Goal: Task Accomplishment & Management: Manage account settings

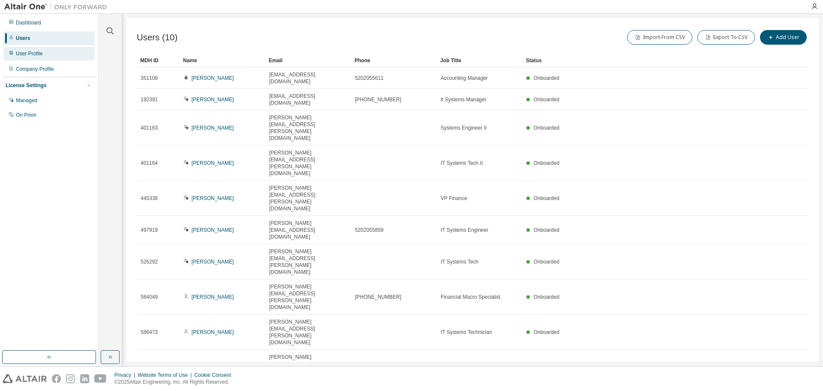
click at [47, 52] on div "User Profile" at bounding box center [48, 54] width 91 height 14
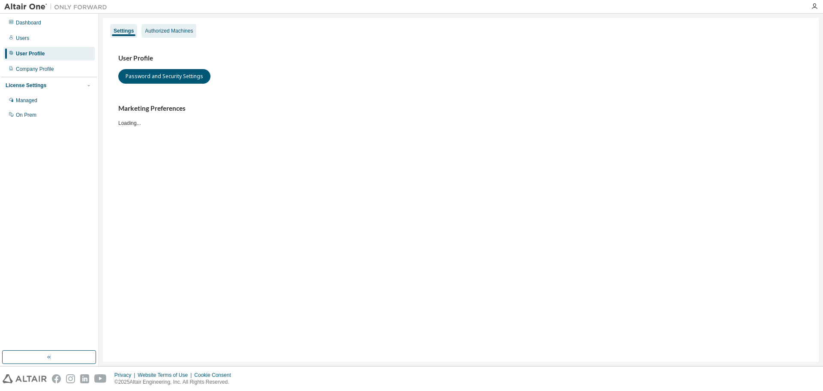
click at [172, 34] on div "Authorized Machines" at bounding box center [169, 31] width 55 height 14
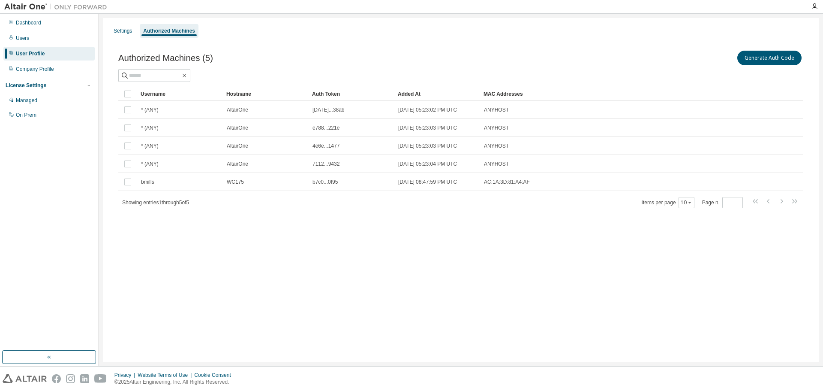
drag, startPoint x: 222, startPoint y: 90, endPoint x: 273, endPoint y: 90, distance: 51.0
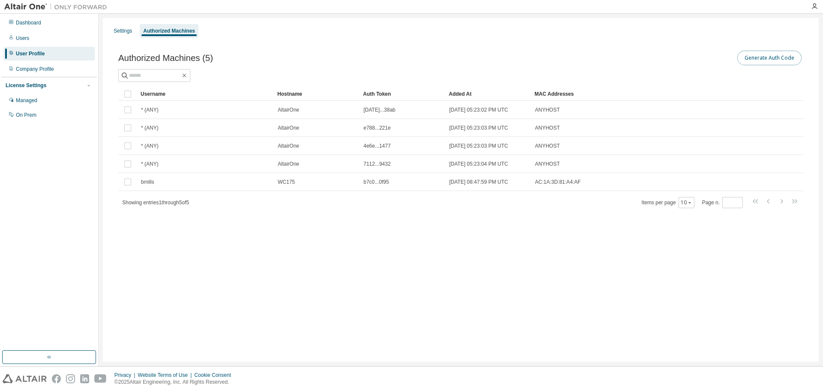
click at [760, 59] on button "Generate Auth Code" at bounding box center [770, 58] width 64 height 15
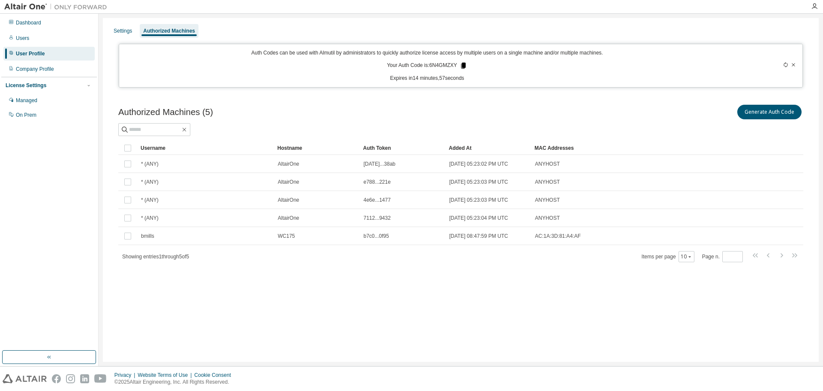
click at [463, 65] on icon at bounding box center [464, 66] width 8 height 8
click at [75, 184] on div "Dashboard Users User Profile Company Profile License Settings Managed On Prem" at bounding box center [49, 182] width 96 height 334
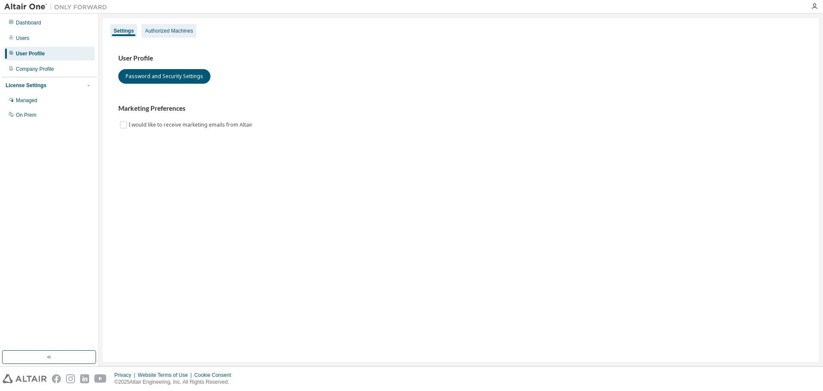
click at [162, 32] on div "Authorized Machines" at bounding box center [169, 30] width 48 height 7
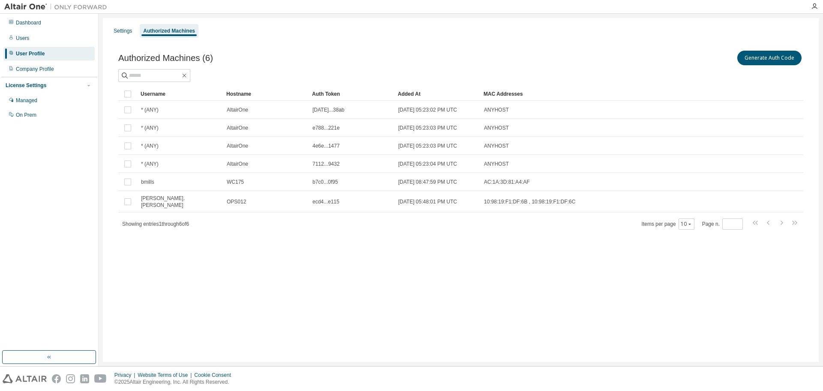
click at [145, 251] on div "Settings Authorized Machines Authorized Machines (6) Generate Auth Code Clear L…" at bounding box center [461, 190] width 716 height 344
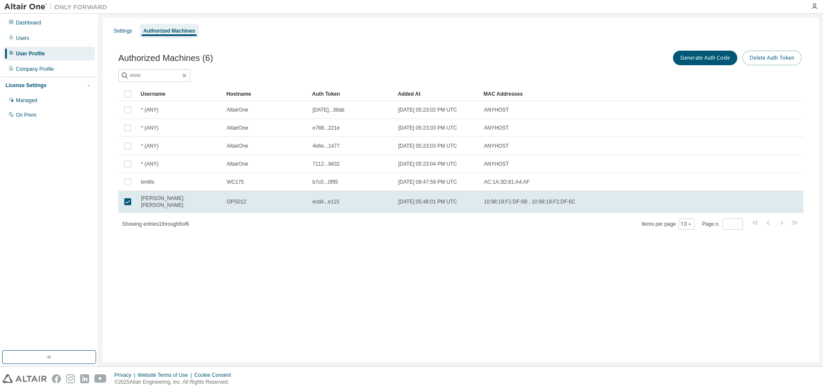
click at [773, 57] on button "Delete Auth Token" at bounding box center [772, 58] width 59 height 15
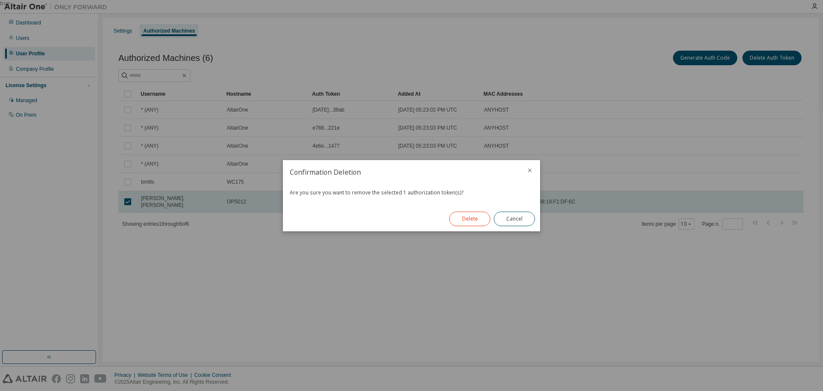
click at [477, 215] on button "Delete" at bounding box center [469, 218] width 41 height 15
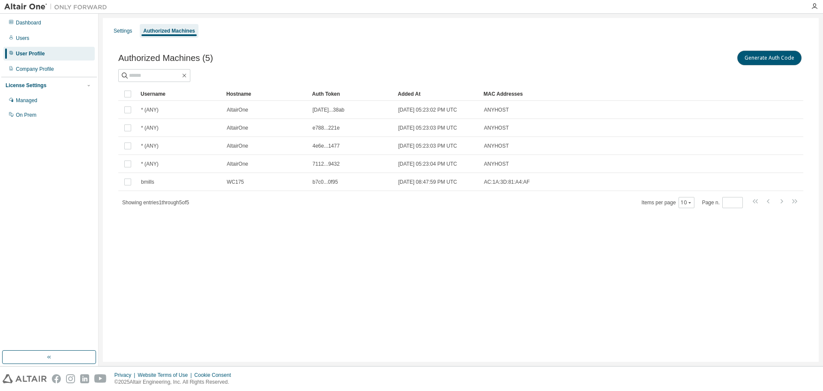
drag, startPoint x: 790, startPoint y: 60, endPoint x: 771, endPoint y: 66, distance: 19.1
click at [790, 60] on button "Generate Auth Code" at bounding box center [770, 58] width 64 height 15
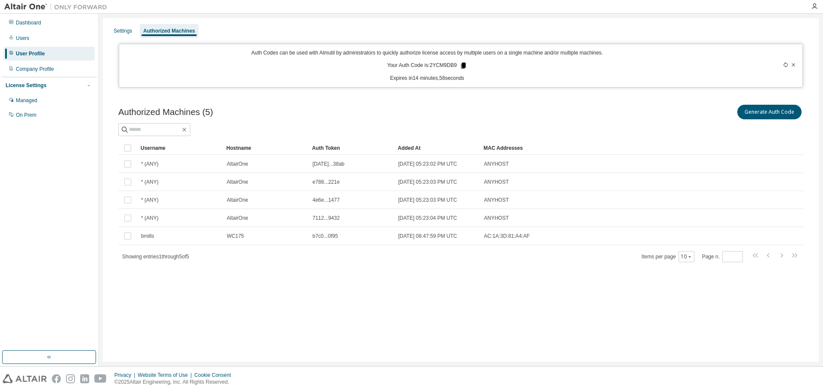
click at [466, 67] on icon at bounding box center [463, 66] width 5 height 6
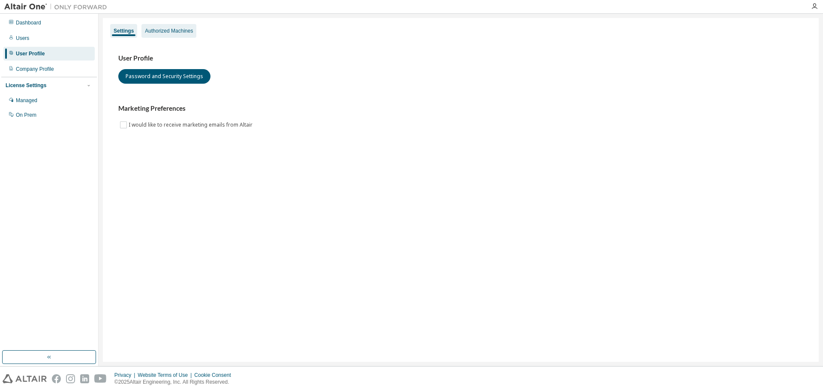
click at [154, 28] on div "Authorized Machines" at bounding box center [169, 30] width 48 height 7
click at [157, 33] on div "Authorized Machines" at bounding box center [169, 30] width 48 height 7
click at [193, 34] on div "Authorized Machines" at bounding box center [169, 30] width 48 height 7
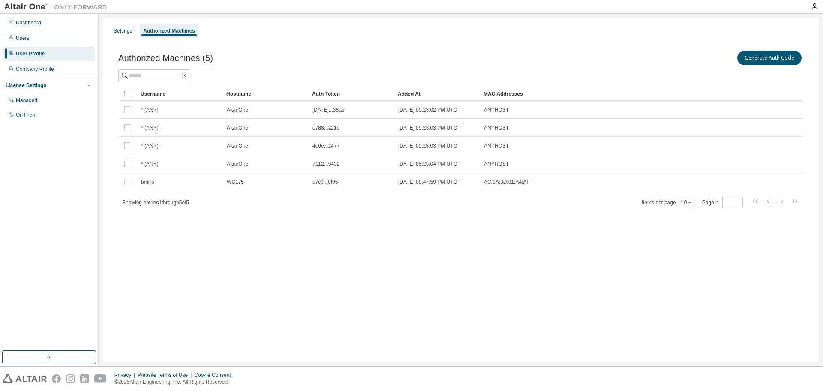
click at [786, 196] on div "Username Hostname Auth Token Added At MAC Addresses * (ANY) AltairOne ce08...38…" at bounding box center [460, 147] width 685 height 121
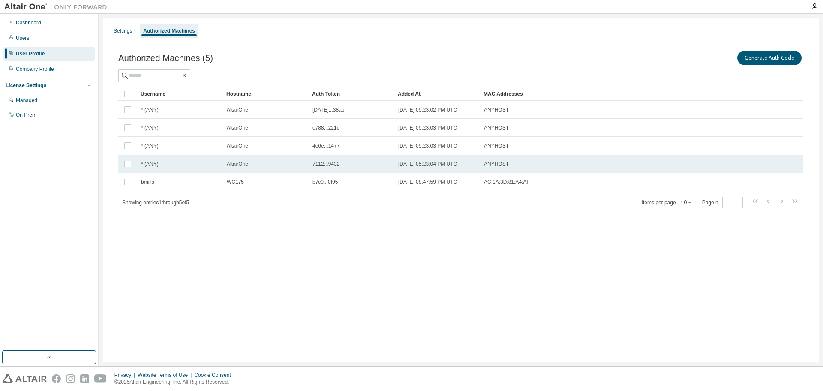
click at [312, 156] on td "7112...9432" at bounding box center [352, 164] width 86 height 18
drag, startPoint x: 307, startPoint y: 93, endPoint x: 363, endPoint y: 95, distance: 56.2
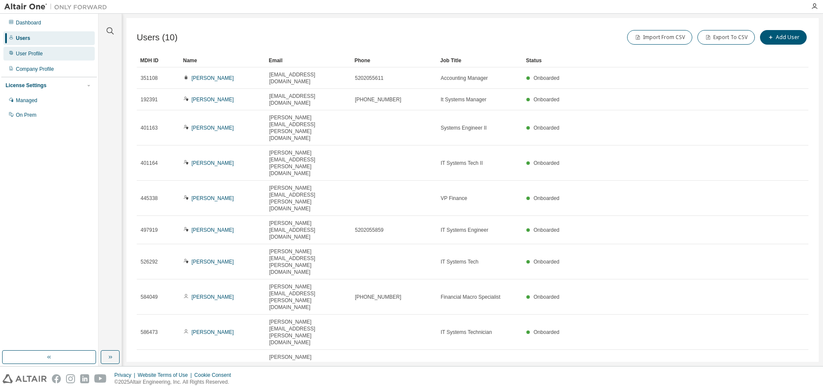
click at [35, 54] on div "User Profile" at bounding box center [29, 53] width 27 height 7
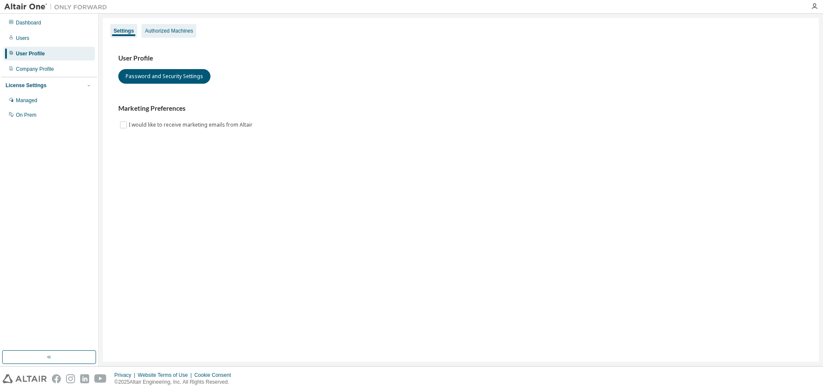
click at [176, 31] on div "Authorized Machines" at bounding box center [169, 30] width 48 height 7
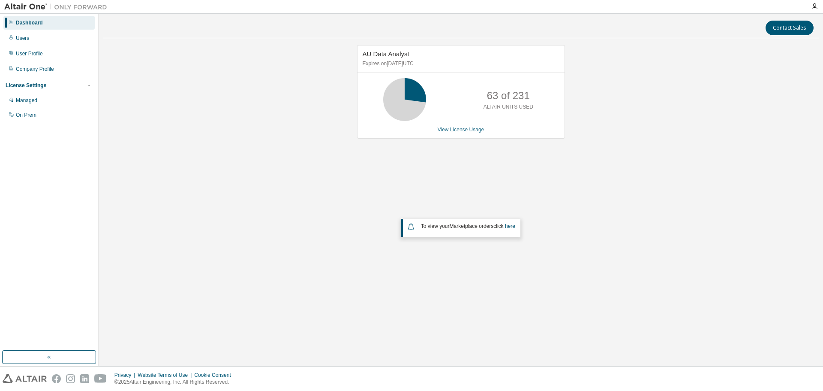
click at [448, 131] on link "View License Usage" at bounding box center [461, 130] width 47 height 6
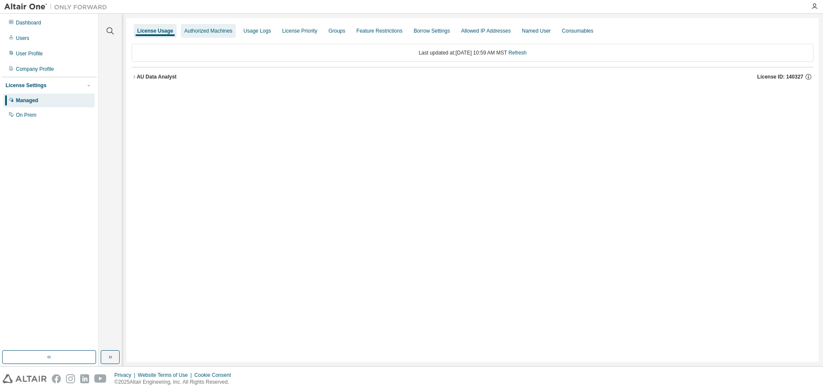
click at [200, 34] on div "Authorized Machines" at bounding box center [208, 30] width 48 height 7
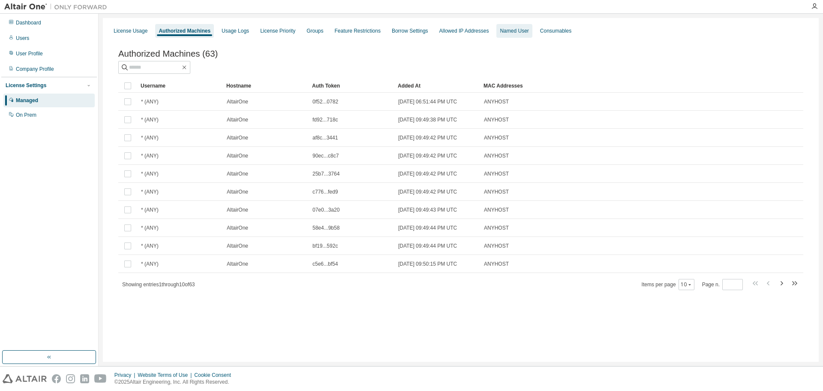
click at [532, 35] on div "Named User" at bounding box center [515, 31] width 36 height 14
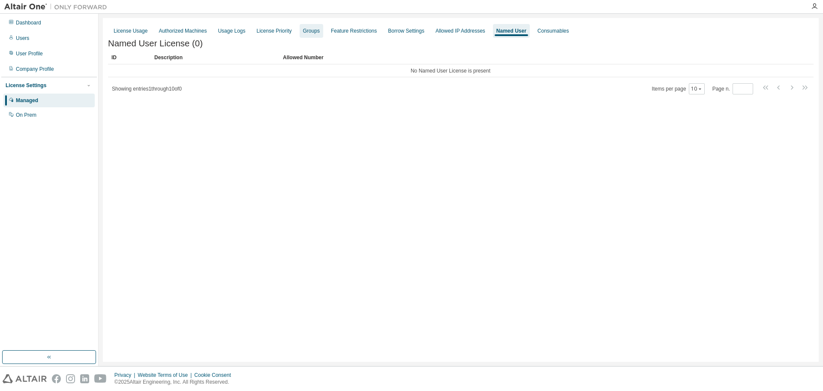
click at [317, 32] on div "Groups" at bounding box center [311, 30] width 17 height 7
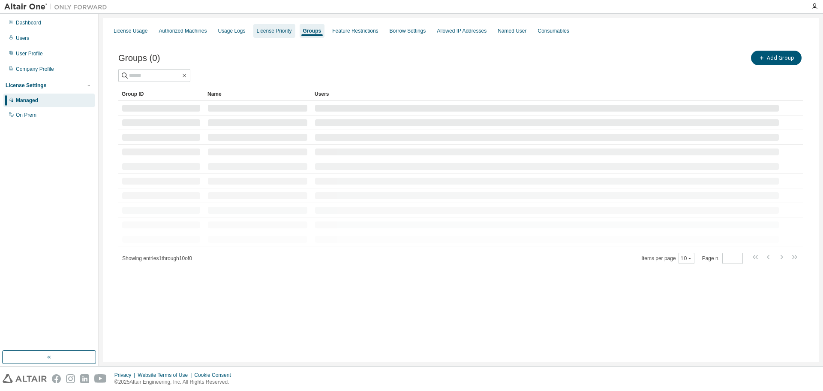
click at [266, 32] on div "License Priority" at bounding box center [274, 30] width 35 height 7
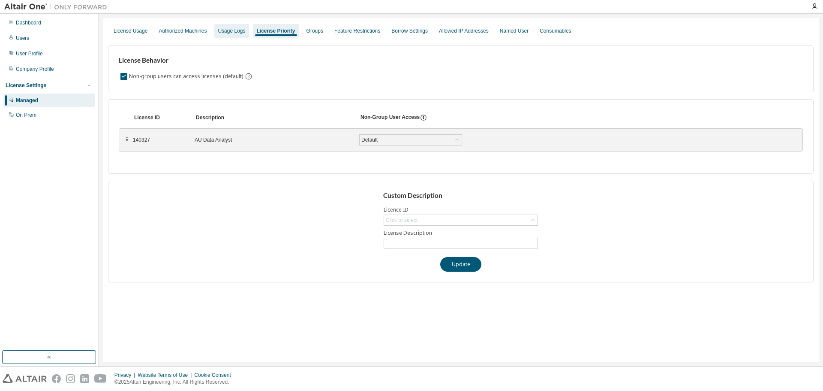
click at [244, 34] on div "Usage Logs" at bounding box center [231, 30] width 27 height 7
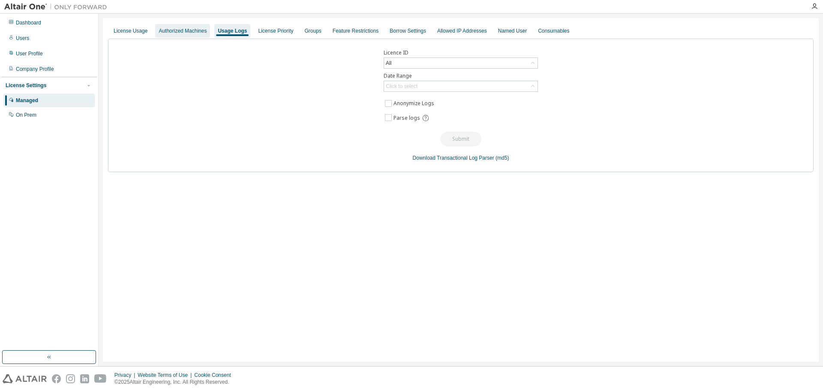
click at [197, 32] on div "Authorized Machines" at bounding box center [183, 30] width 48 height 7
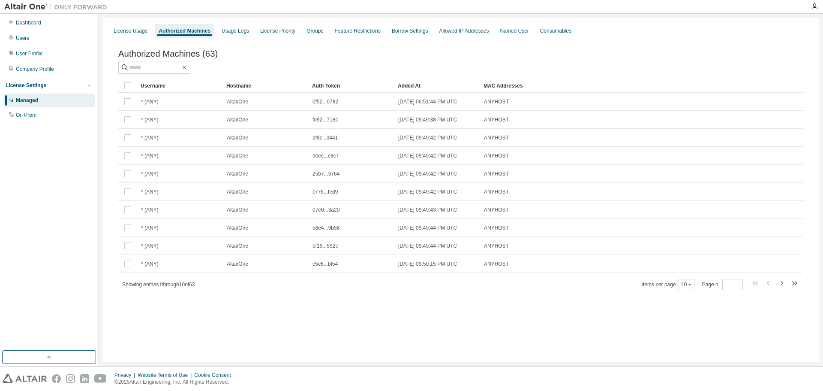
click at [782, 288] on icon "button" at bounding box center [782, 283] width 10 height 10
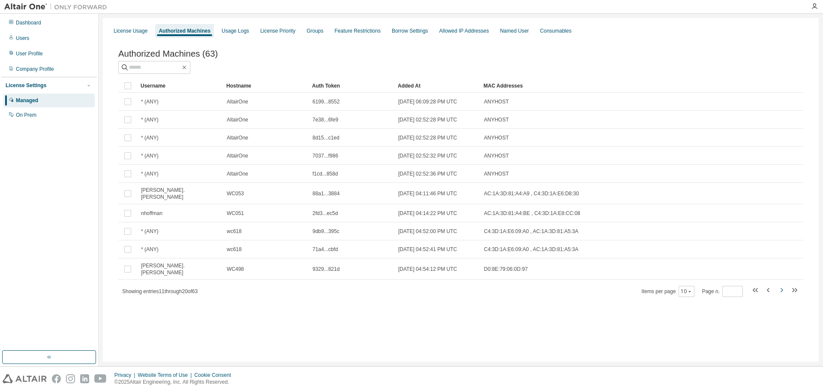
click at [781, 288] on icon "button" at bounding box center [782, 290] width 3 height 4
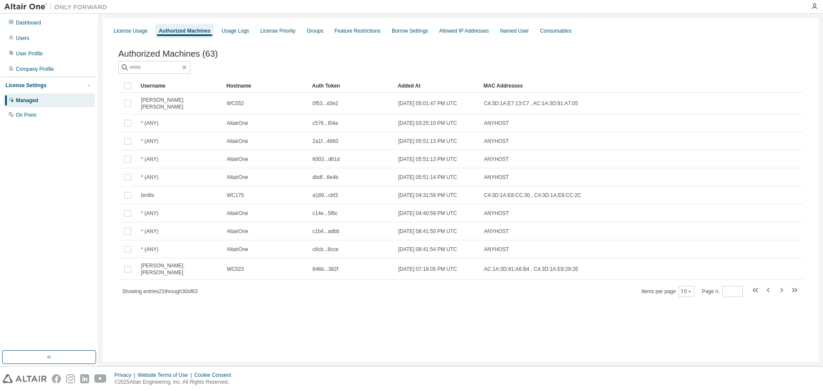
click at [782, 288] on icon "button" at bounding box center [782, 290] width 10 height 10
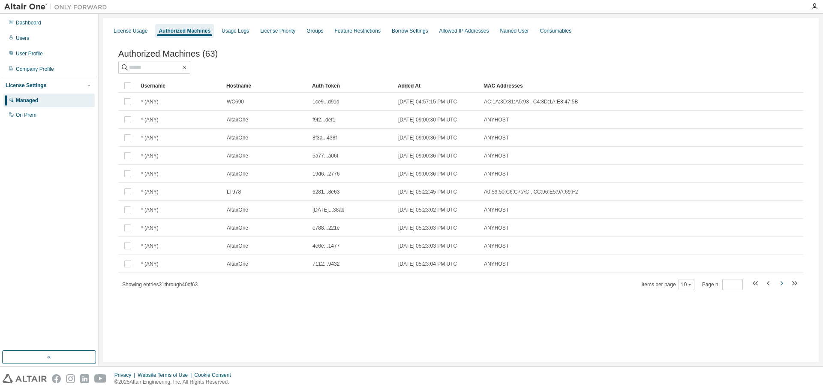
click at [783, 285] on icon "button" at bounding box center [782, 283] width 3 height 4
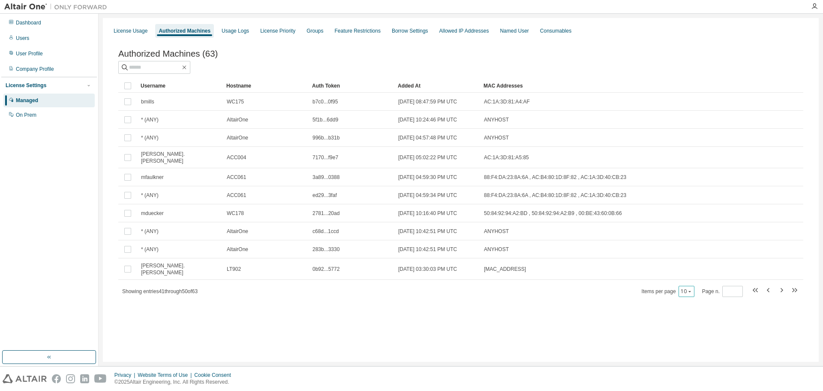
click at [686, 288] on button "10" at bounding box center [687, 291] width 12 height 7
click at [697, 326] on div "50" at bounding box center [712, 329] width 69 height 10
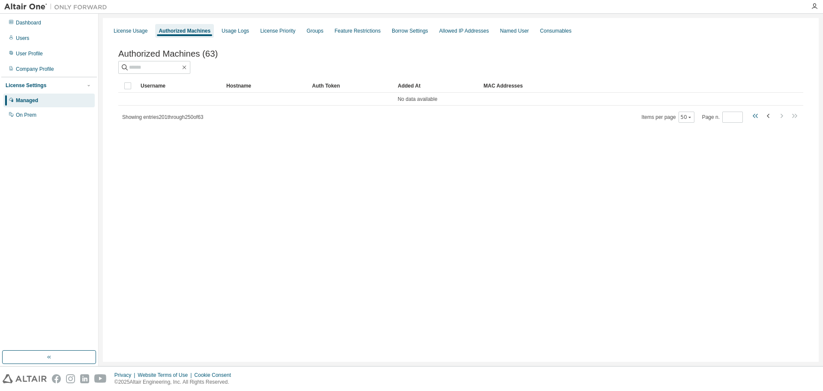
click at [757, 116] on icon "button" at bounding box center [757, 116] width 3 height 4
type input "*"
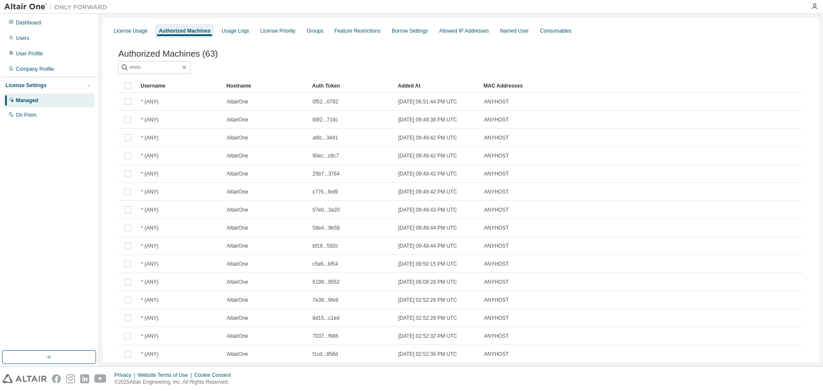
click at [259, 81] on div "Hostname" at bounding box center [265, 86] width 79 height 14
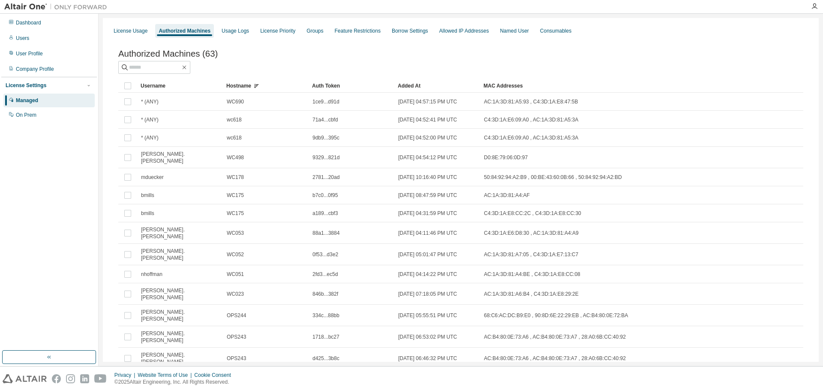
click at [194, 86] on div "Username" at bounding box center [180, 86] width 79 height 14
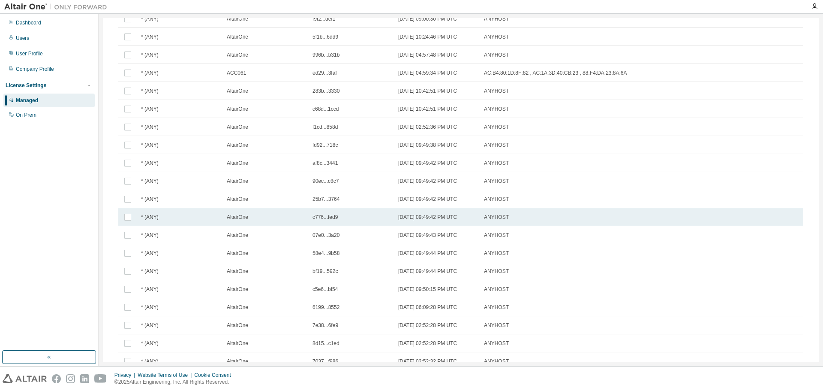
scroll to position [679, 0]
